Goal: Information Seeking & Learning: Learn about a topic

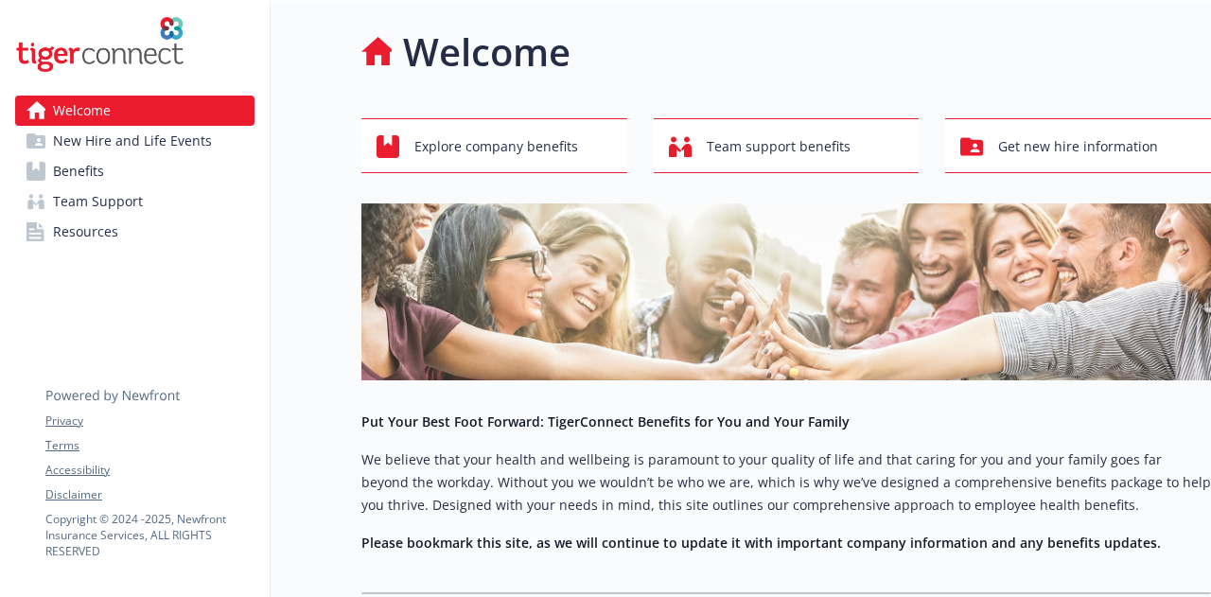
click at [133, 172] on link "Benefits" at bounding box center [134, 171] width 239 height 30
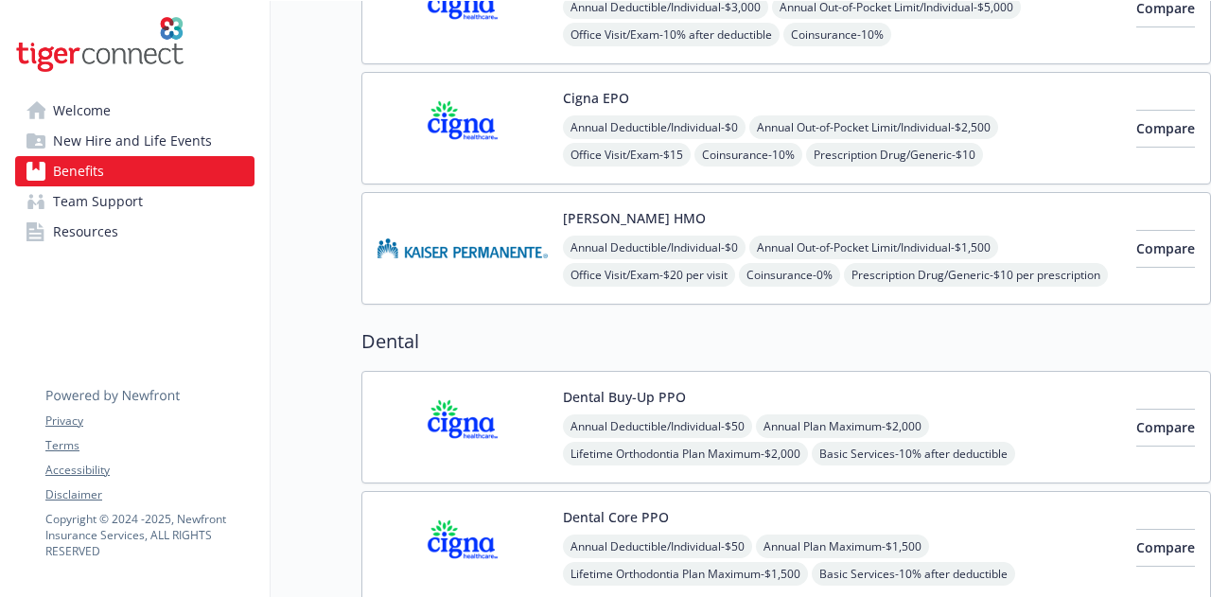
click at [454, 249] on img at bounding box center [462, 248] width 170 height 80
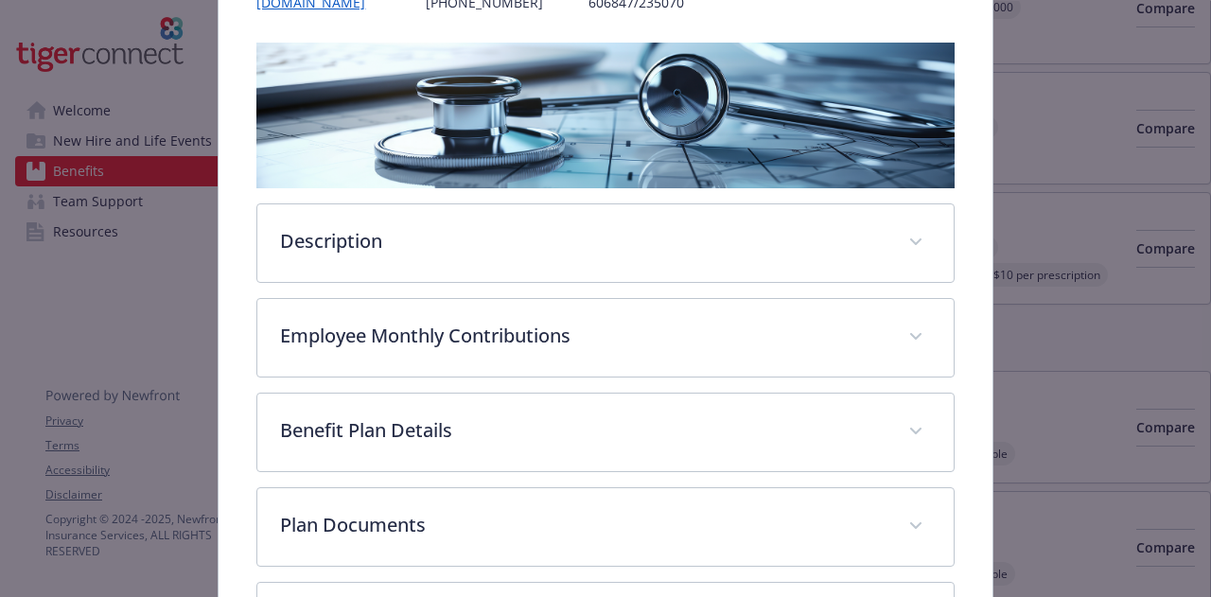
scroll to position [435, 0]
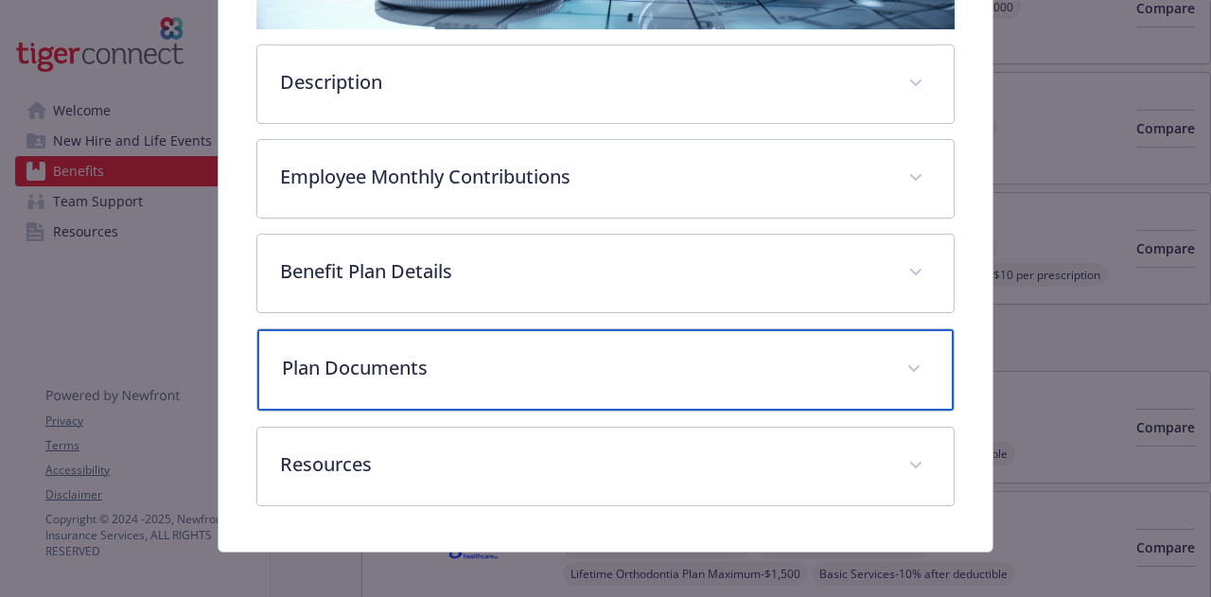
click at [513, 367] on p "Plan Documents" at bounding box center [582, 368] width 601 height 28
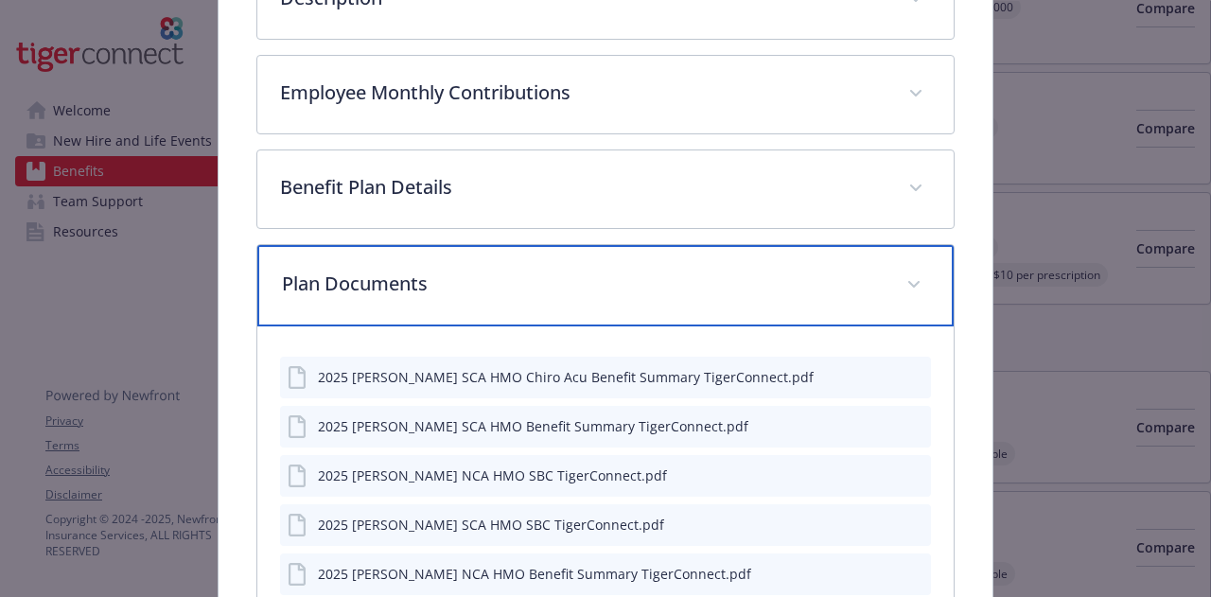
scroll to position [624, 0]
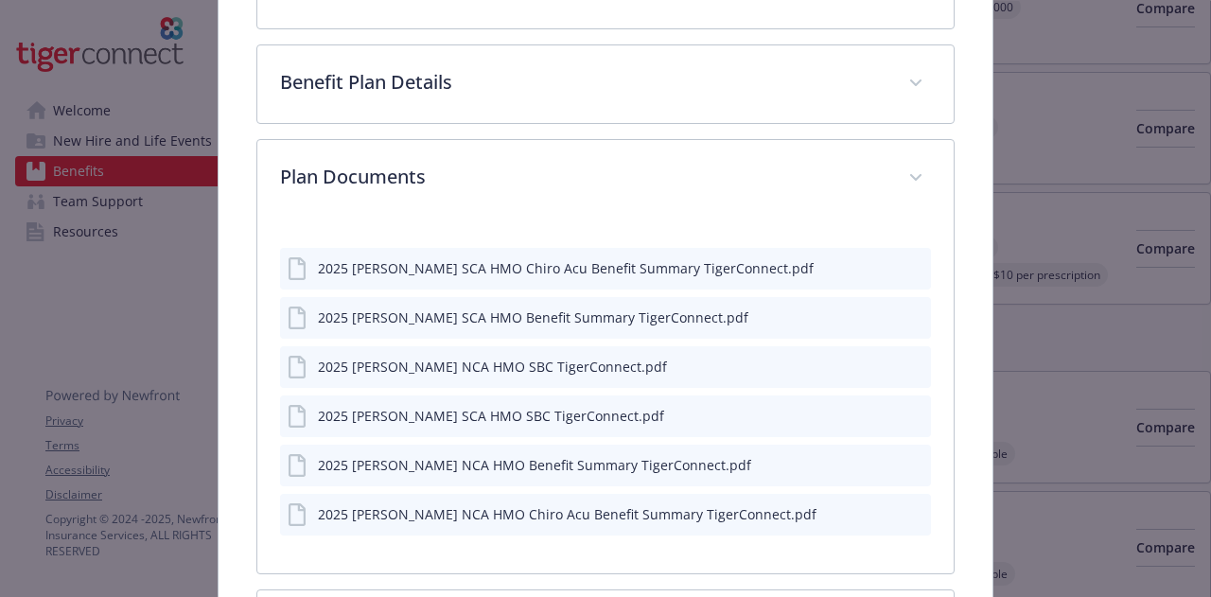
click at [904, 315] on icon "preview file" at bounding box center [912, 315] width 17 height 13
